Goal: Information Seeking & Learning: Learn about a topic

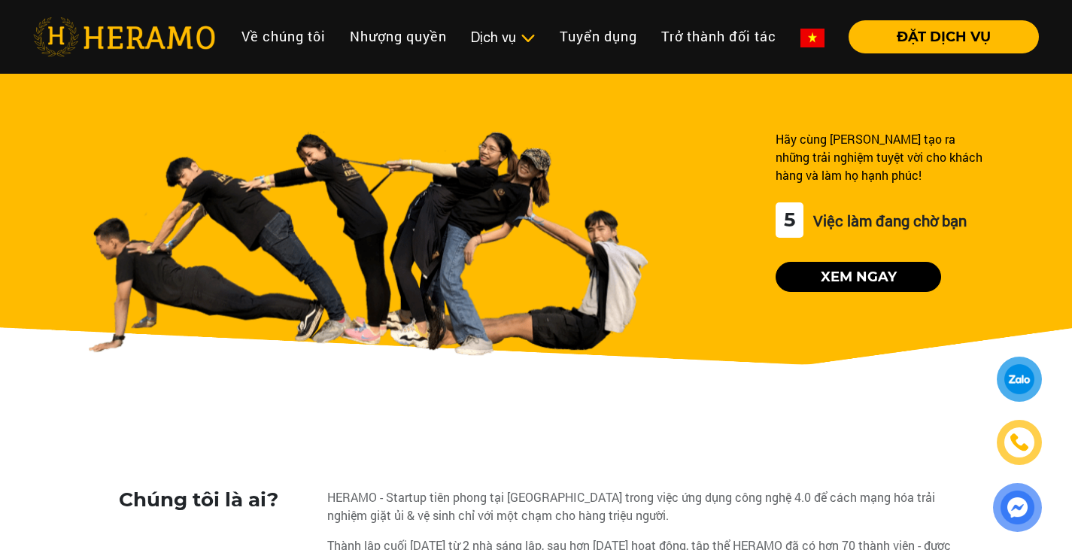
click at [583, 34] on link "Tuyển dụng" at bounding box center [599, 36] width 102 height 32
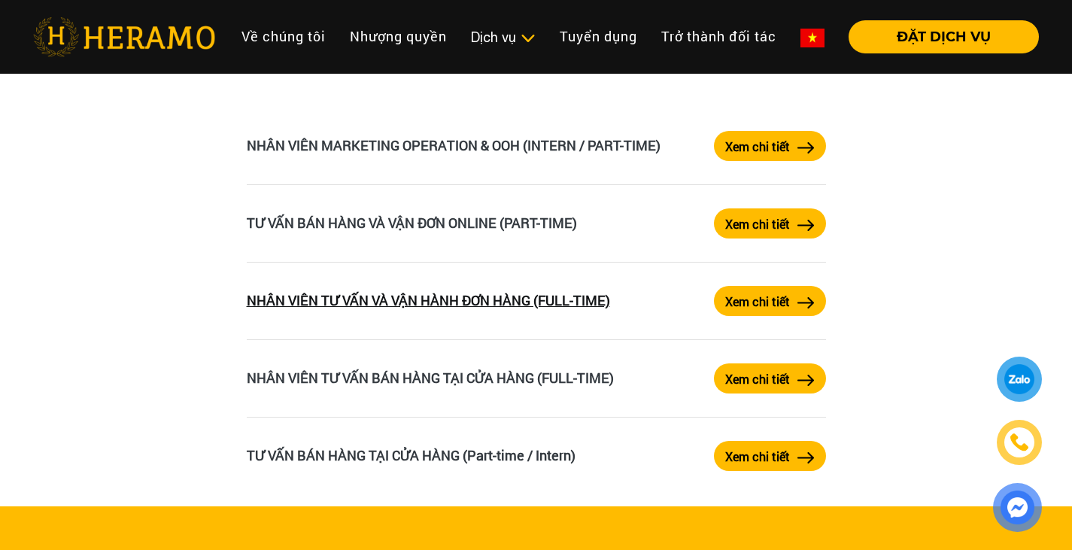
scroll to position [2558, 0]
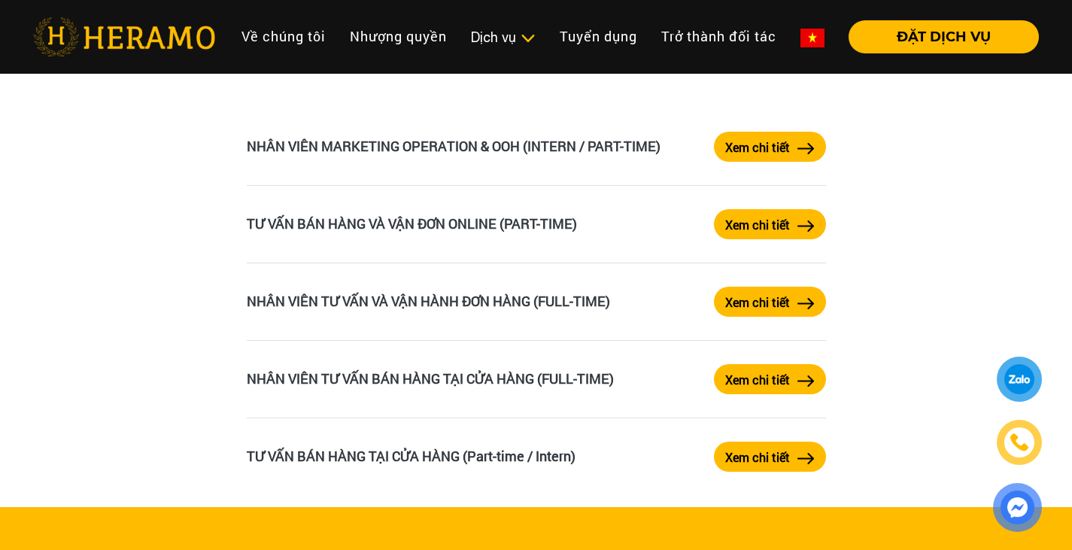
click at [737, 301] on label "Xem chi tiết" at bounding box center [757, 302] width 65 height 18
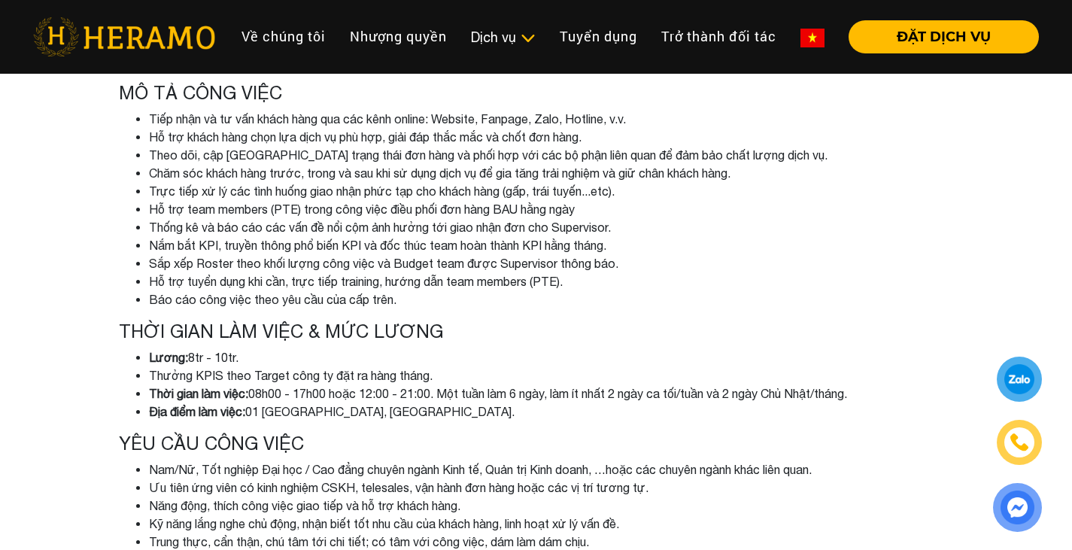
scroll to position [301, 0]
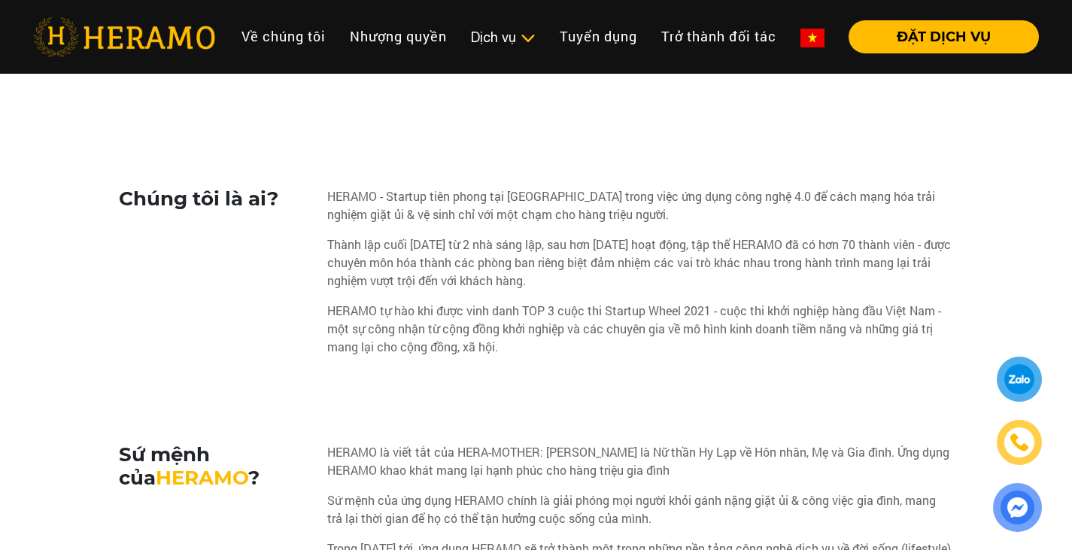
scroll to position [2558, 0]
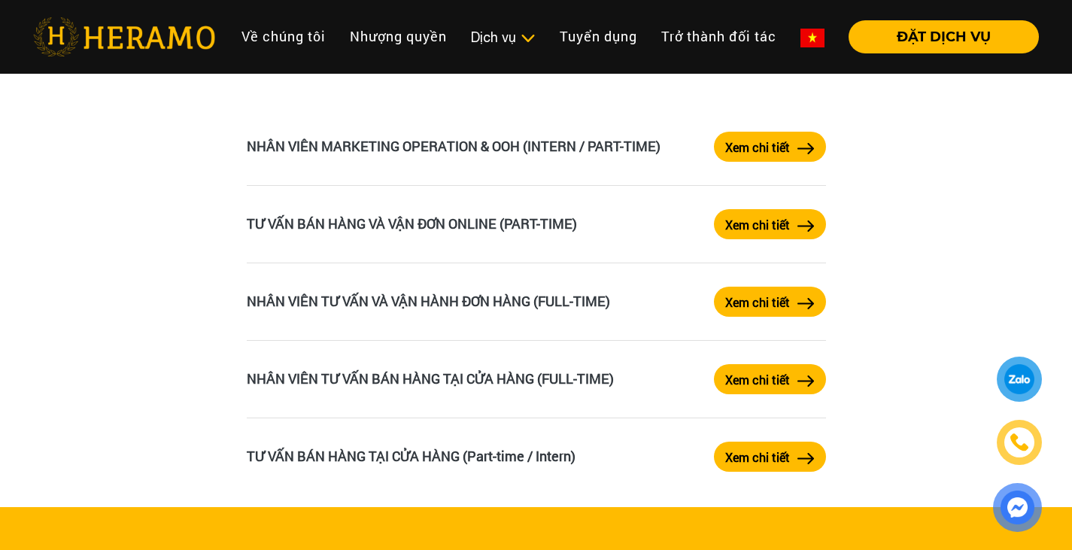
click at [749, 223] on label "Xem chi tiết" at bounding box center [757, 225] width 65 height 18
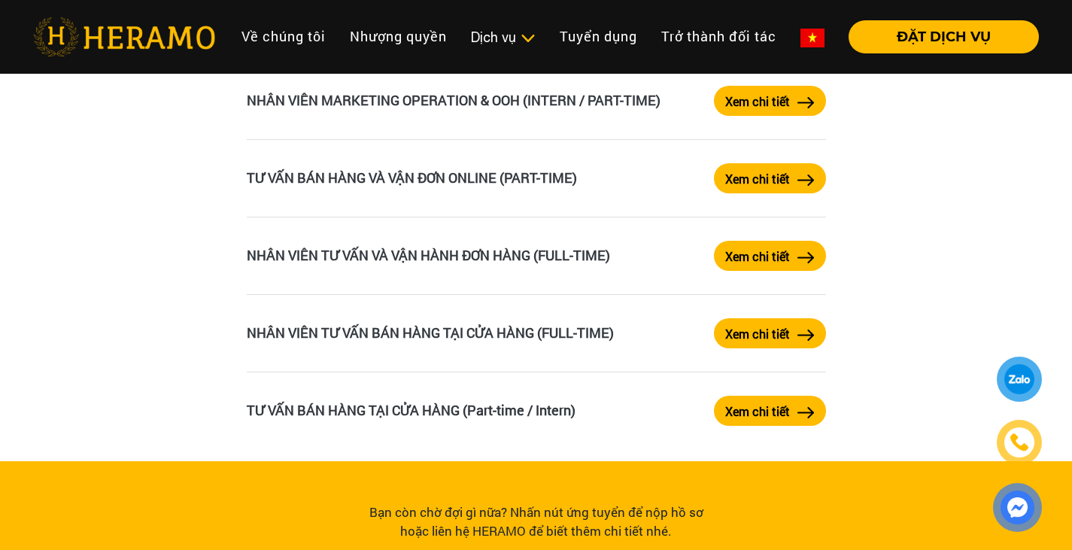
scroll to position [2634, 0]
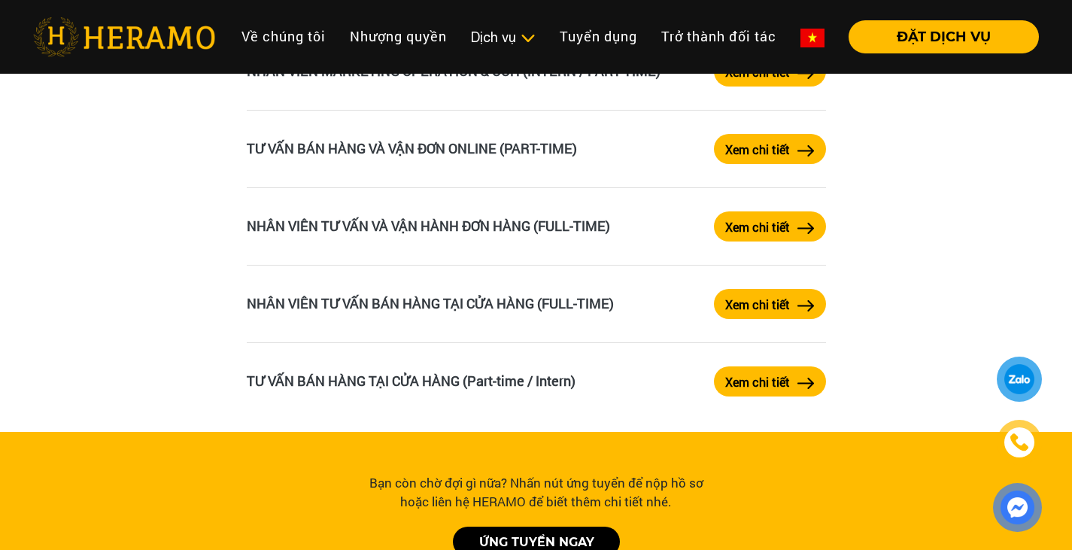
click at [746, 299] on label "Xem chi tiết" at bounding box center [757, 305] width 65 height 18
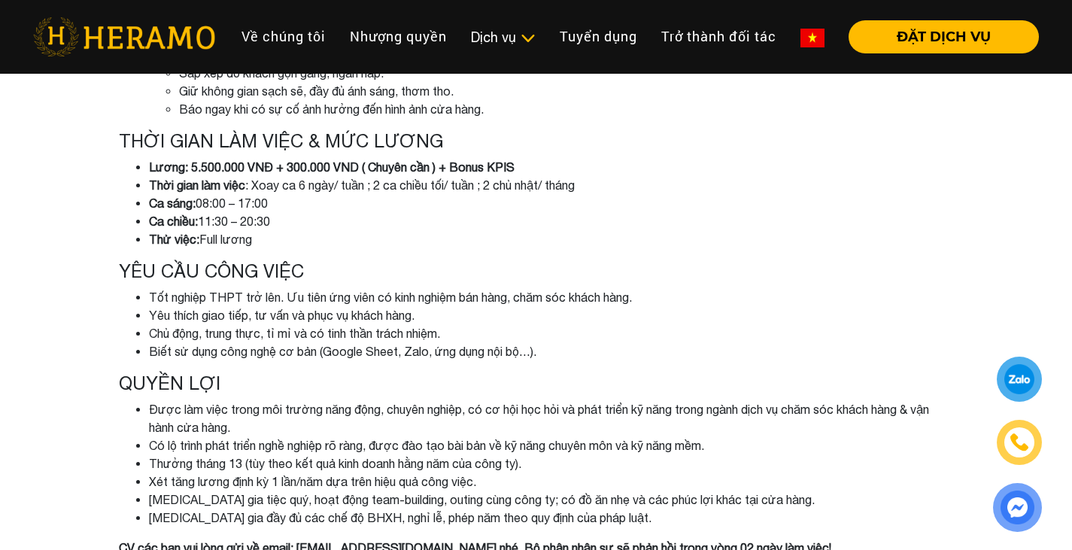
scroll to position [602, 0]
